Goal: Transaction & Acquisition: Purchase product/service

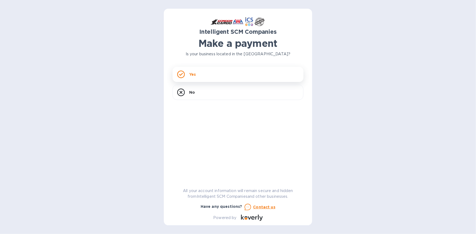
click at [191, 75] on p "Yes" at bounding box center [192, 74] width 7 height 5
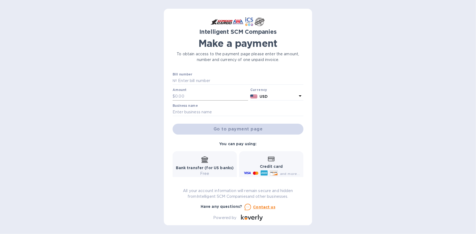
click at [192, 96] on input "text" at bounding box center [211, 96] width 73 height 8
paste input "2,151.77"
type input "2,151.77"
click at [195, 80] on input "text" at bounding box center [240, 81] width 126 height 8
paste input "S00515890"
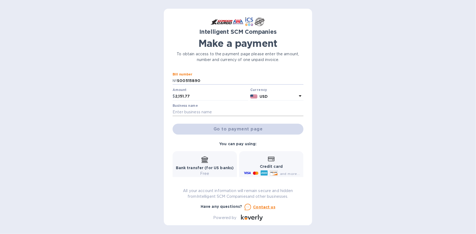
type input "S00515890"
click at [201, 113] on input "text" at bounding box center [238, 112] width 131 height 8
type input "XPRESS GOV SUPPLY"
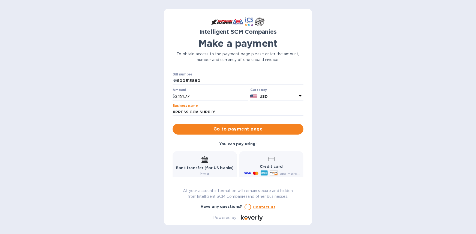
click at [262, 162] on div "Credit card and more..." at bounding box center [271, 166] width 57 height 21
click at [263, 162] on div "Credit card and more..." at bounding box center [271, 166] width 57 height 21
click at [259, 131] on span "Go to payment page" at bounding box center [238, 129] width 122 height 7
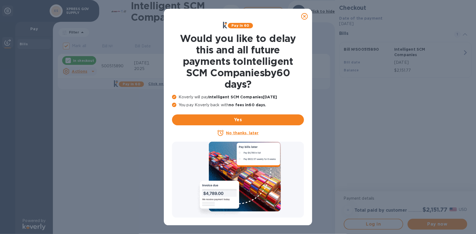
click at [305, 17] on icon at bounding box center [304, 16] width 7 height 7
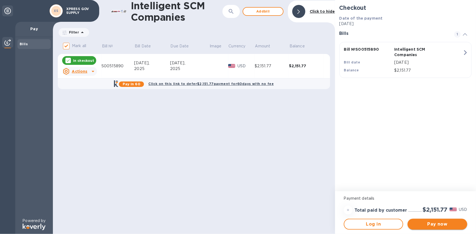
click at [443, 225] on span "Pay now" at bounding box center [437, 224] width 51 height 7
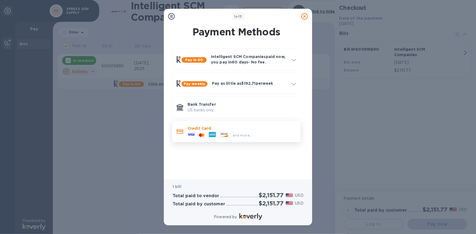
click at [221, 132] on icon at bounding box center [224, 134] width 7 height 5
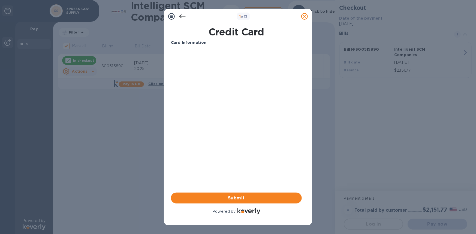
click at [183, 43] on b "Card Information" at bounding box center [188, 42] width 35 height 4
click at [192, 43] on b "Card Information" at bounding box center [188, 42] width 35 height 4
click at [236, 197] on span "Submit" at bounding box center [236, 198] width 122 height 7
click at [186, 44] on b "Card Information" at bounding box center [188, 42] width 35 height 4
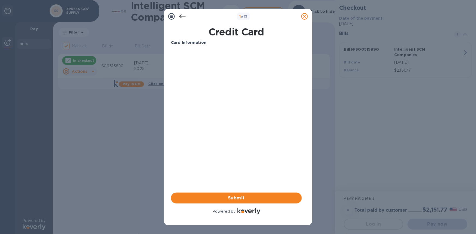
click at [245, 215] on div at bounding box center [248, 212] width 23 height 8
click at [171, 17] on icon at bounding box center [171, 16] width 7 height 7
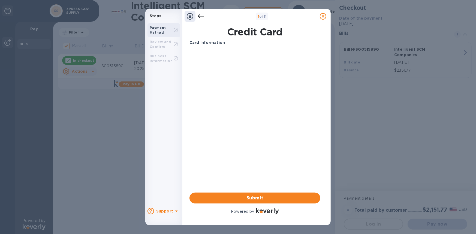
click at [204, 42] on b "Card Information" at bounding box center [206, 42] width 35 height 4
click at [227, 41] on p "Card Information" at bounding box center [254, 43] width 131 height 6
click at [208, 43] on b "Card Information" at bounding box center [206, 42] width 35 height 4
click at [191, 17] on icon at bounding box center [190, 16] width 7 height 7
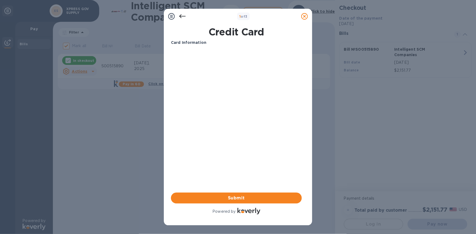
click at [190, 42] on b "Card Information" at bounding box center [188, 42] width 35 height 4
click at [184, 43] on b "Card Information" at bounding box center [188, 42] width 35 height 4
click at [220, 31] on h1 "Credit Card" at bounding box center [236, 31] width 135 height 11
click at [171, 16] on icon at bounding box center [171, 16] width 7 height 7
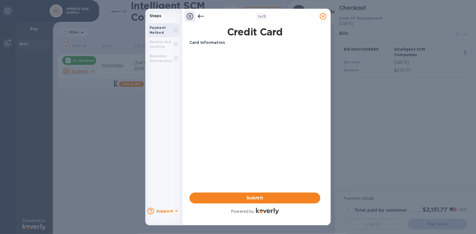
click at [161, 45] on b "Review and Confirm" at bounding box center [161, 44] width 22 height 9
click at [164, 58] on b "Business Information" at bounding box center [161, 58] width 23 height 9
click at [165, 31] on div "Payment Method" at bounding box center [162, 30] width 24 height 10
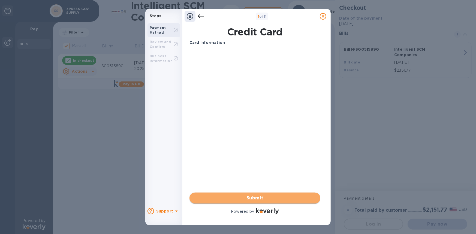
click at [268, 199] on span "Submit" at bounding box center [255, 198] width 122 height 7
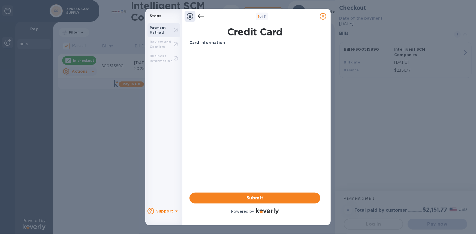
click at [322, 15] on icon at bounding box center [323, 16] width 7 height 7
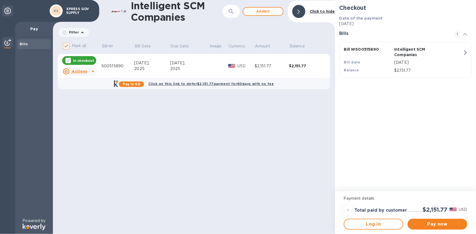
click at [70, 11] on p "XPRESS GOV SUPPLY" at bounding box center [79, 11] width 27 height 8
click at [265, 12] on span "Add bill" at bounding box center [263, 11] width 31 height 7
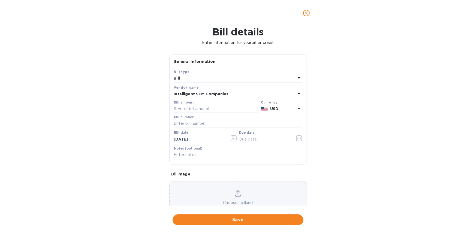
click at [296, 77] on icon at bounding box center [299, 78] width 7 height 7
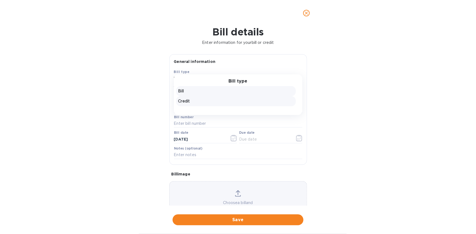
click at [191, 102] on p "Credit" at bounding box center [235, 101] width 115 height 6
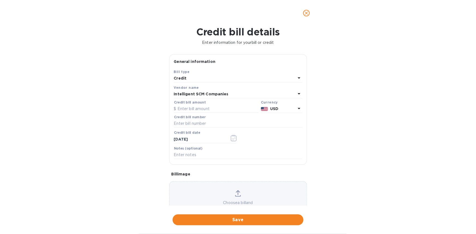
click at [298, 93] on icon at bounding box center [299, 93] width 3 height 1
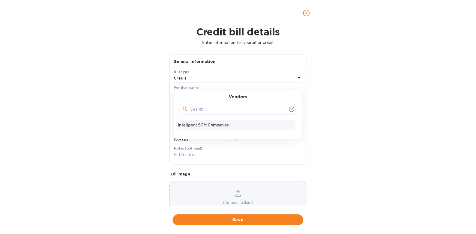
click at [229, 111] on input "text" at bounding box center [239, 110] width 96 height 8
click at [233, 125] on p "Intelligent SCM Companies" at bounding box center [235, 125] width 115 height 6
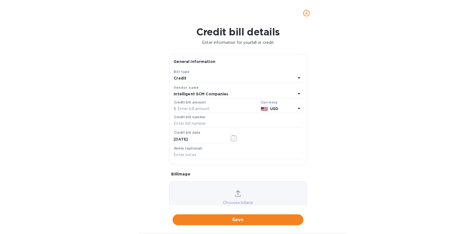
click at [298, 77] on icon at bounding box center [299, 78] width 7 height 7
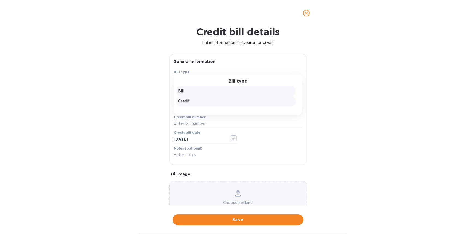
click at [191, 91] on p "Bill" at bounding box center [235, 91] width 115 height 6
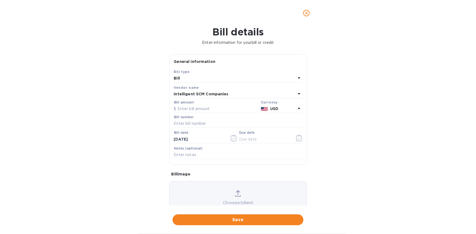
click at [297, 77] on icon at bounding box center [299, 78] width 7 height 7
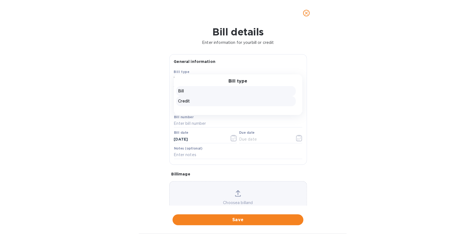
click at [193, 100] on p "Credit" at bounding box center [235, 101] width 115 height 6
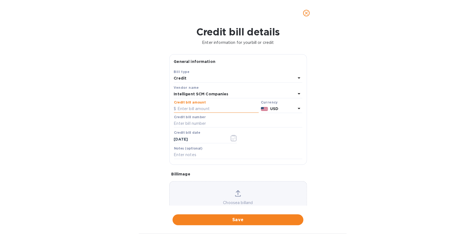
click at [199, 110] on input "text" at bounding box center [216, 109] width 85 height 8
click at [123, 135] on div "Credit bill details Enter information for your bill or credit General informati…" at bounding box center [238, 130] width 476 height 208
click at [191, 125] on input "text" at bounding box center [238, 124] width 128 height 8
type input "S00515890"
click at [205, 107] on input "text" at bounding box center [216, 109] width 85 height 8
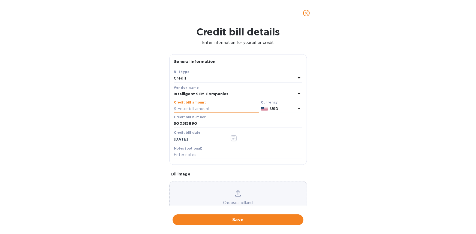
paste input "2,151.77"
type input "2,151.77"
click at [296, 76] on icon at bounding box center [299, 78] width 7 height 7
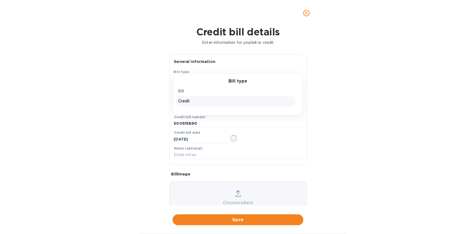
click at [189, 90] on p "Bill" at bounding box center [235, 91] width 115 height 6
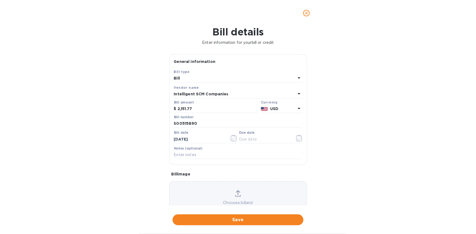
scroll to position [21, 0]
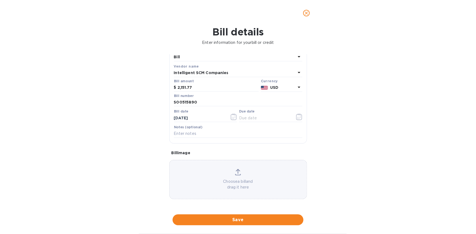
click at [245, 181] on p "Choose a bill and drag it here" at bounding box center [238, 184] width 137 height 11
click at [231, 177] on div "Choose a bill and drag it here" at bounding box center [238, 179] width 137 height 21
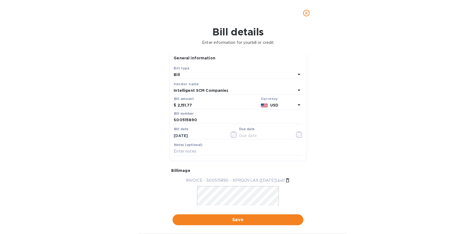
scroll to position [0, 0]
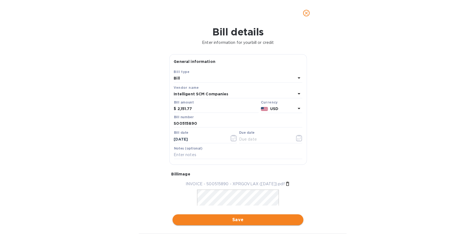
click at [239, 220] on span "Save" at bounding box center [238, 220] width 122 height 7
click at [249, 139] on input "text" at bounding box center [265, 139] width 52 height 8
type input "[DATE]"
click at [240, 221] on span "Save" at bounding box center [238, 220] width 122 height 7
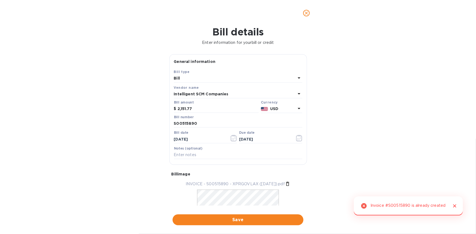
click at [455, 207] on icon "Close" at bounding box center [454, 205] width 5 height 5
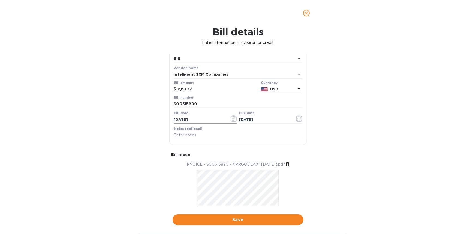
scroll to position [11, 0]
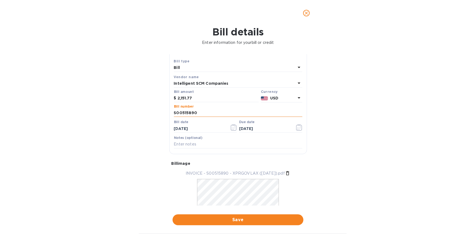
click at [191, 114] on input "S00515890" at bounding box center [238, 113] width 128 height 8
click at [182, 113] on input "S00515890" at bounding box center [238, 113] width 128 height 8
paste input "00393369"
type input "00393369"
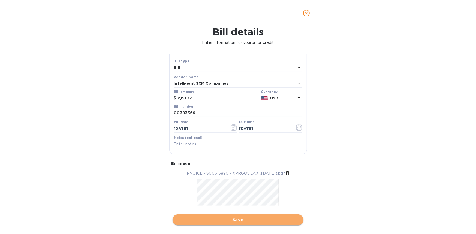
click at [229, 219] on span "Save" at bounding box center [238, 220] width 122 height 7
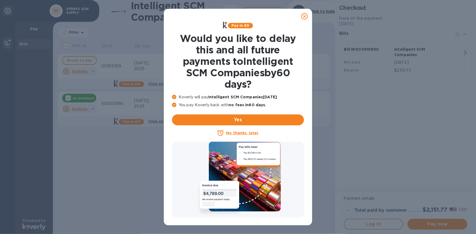
click at [306, 17] on icon at bounding box center [304, 16] width 7 height 7
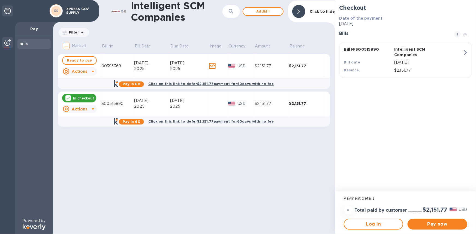
click at [168, 121] on b "Click on this link to defer $2,151.77 payment for 60 days with no fee" at bounding box center [210, 121] width 125 height 4
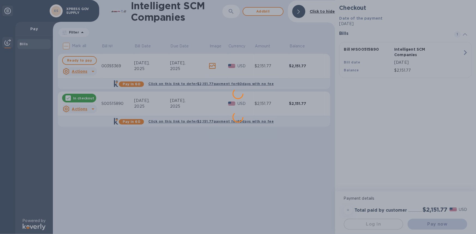
scroll to position [0, 0]
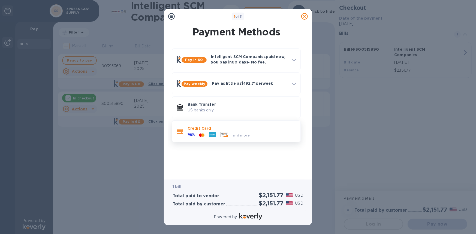
click at [234, 132] on div "and more..." at bounding box center [219, 135] width 69 height 8
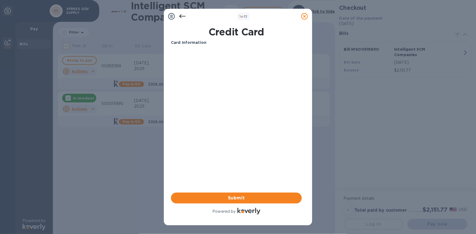
click at [184, 44] on b "Card Information" at bounding box center [188, 42] width 35 height 4
click at [212, 44] on p "Card Information" at bounding box center [236, 43] width 131 height 6
drag, startPoint x: 212, startPoint y: 44, endPoint x: 213, endPoint y: 48, distance: 3.6
click at [213, 44] on p "Card Information" at bounding box center [236, 43] width 131 height 6
click at [185, 41] on b "Card Information" at bounding box center [188, 42] width 35 height 4
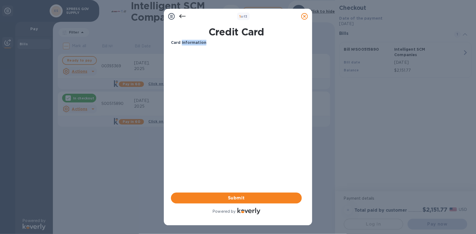
click at [186, 41] on b "Card Information" at bounding box center [188, 42] width 35 height 4
click at [187, 41] on b "Card Information" at bounding box center [188, 42] width 35 height 4
click at [134, 177] on div "1 of 3 Credit Card Card Information Your browser does not support iframes Submi…" at bounding box center [238, 117] width 476 height 234
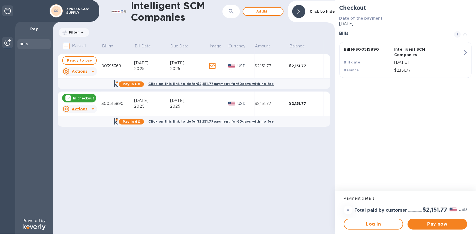
click at [195, 83] on b "Click on this link to defer $2,151.77 payment for 60 days with no fee" at bounding box center [210, 84] width 125 height 4
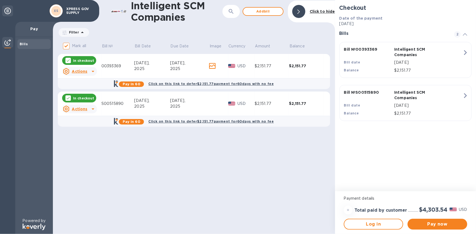
click at [68, 99] on icon at bounding box center [68, 98] width 4 height 4
checkbox input "false"
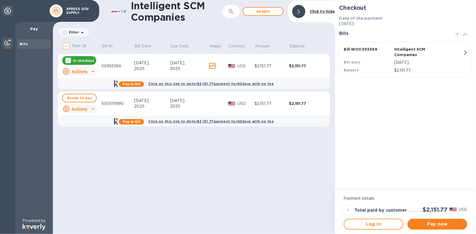
click at [185, 84] on b "Click on this link to defer $2,151.77 payment for 60 days with no fee" at bounding box center [210, 84] width 125 height 4
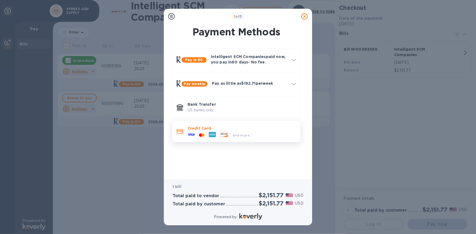
click at [208, 132] on div at bounding box center [212, 135] width 11 height 8
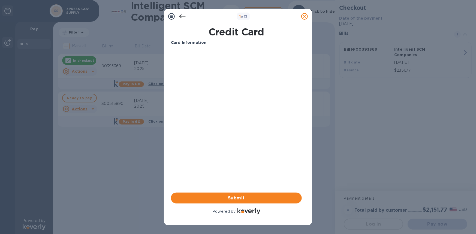
click at [194, 43] on b "Card Information" at bounding box center [188, 42] width 35 height 4
